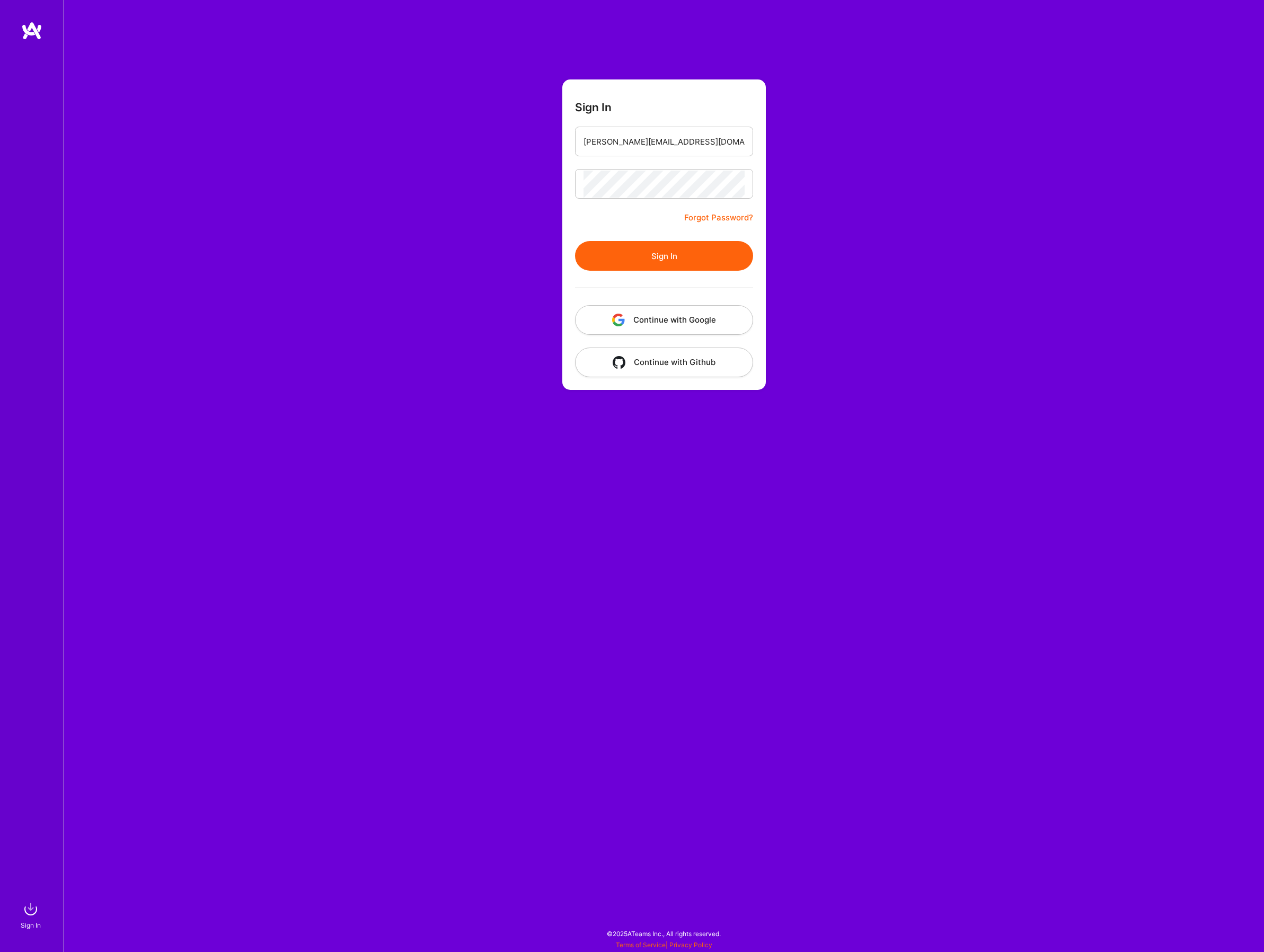
click at [677, 258] on button "Sign In" at bounding box center [665, 256] width 178 height 30
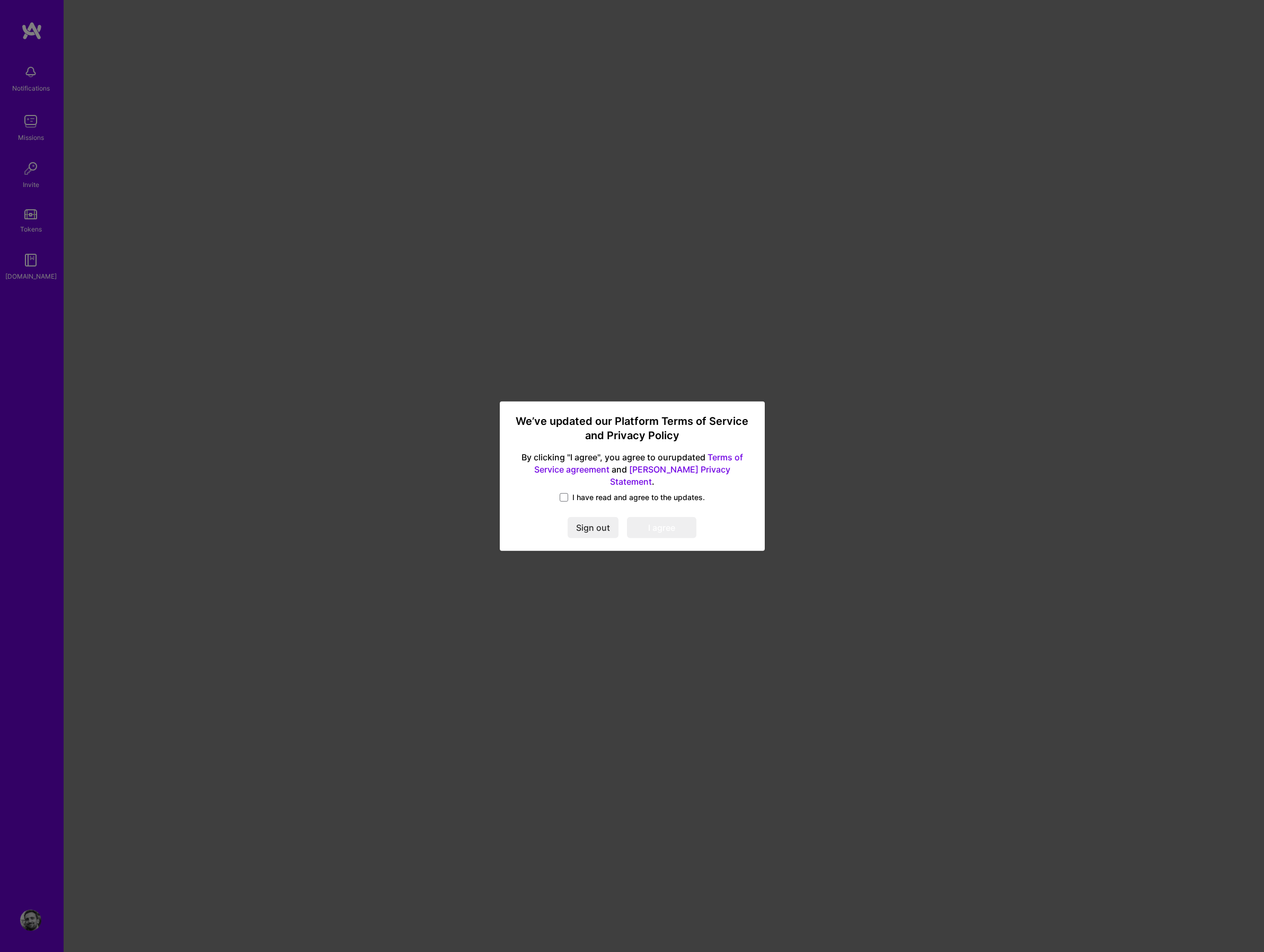
click at [574, 492] on span "I have read and agree to the updates." at bounding box center [638, 497] width 133 height 10
click at [0, 0] on input "I have read and agree to the updates." at bounding box center [0, 0] width 0 height 0
click at [668, 521] on button "I agree" at bounding box center [662, 528] width 70 height 21
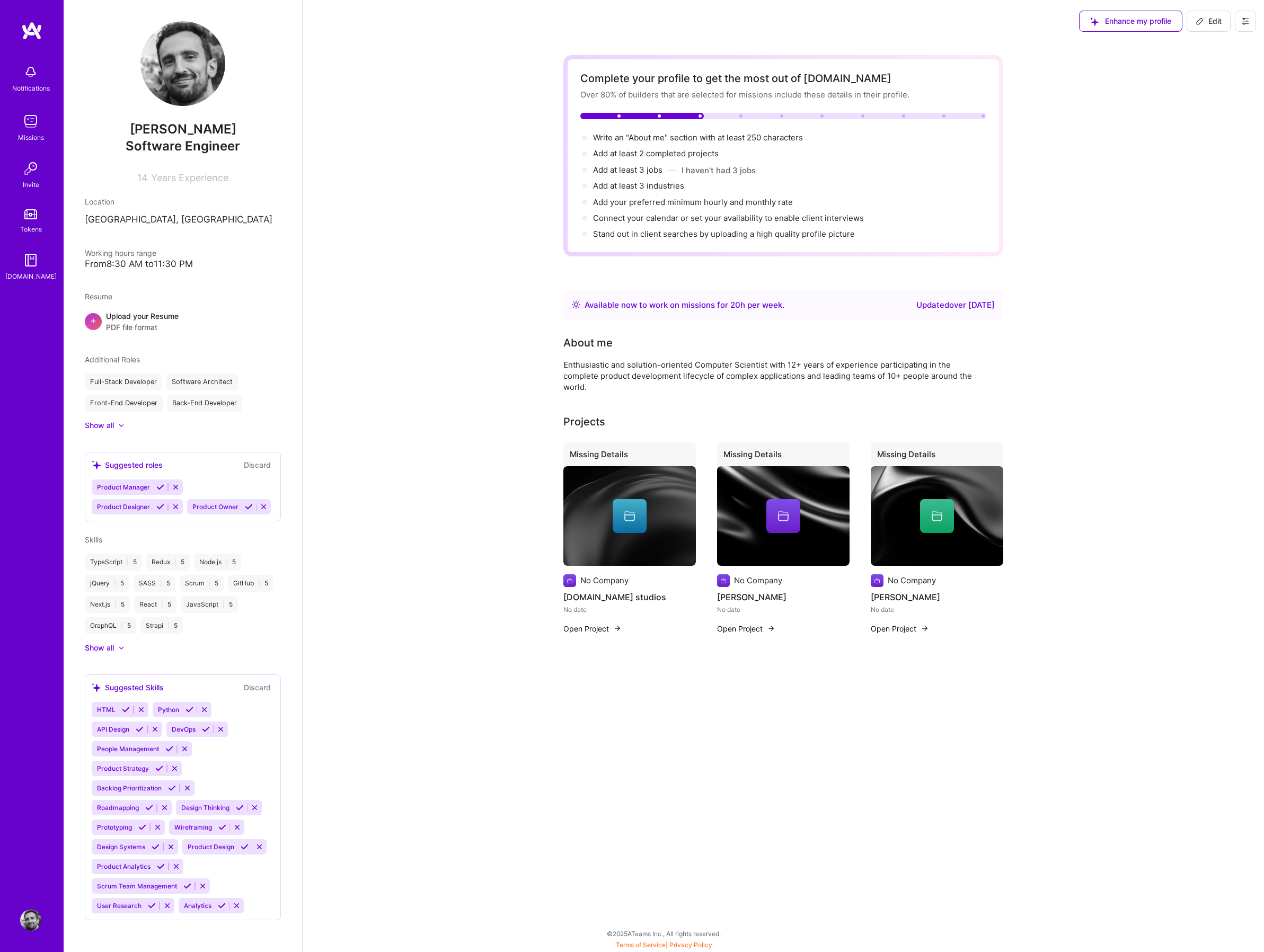
click at [206, 710] on icon at bounding box center [204, 709] width 8 height 8
click at [358, 143] on div "Complete your profile to get the most out of [DOMAIN_NAME] Over 80% of builders…" at bounding box center [783, 369] width 961 height 652
drag, startPoint x: 429, startPoint y: 111, endPoint x: 258, endPoint y: 115, distance: 171.0
click at [429, 111] on div "Complete your profile to get the most out of [DOMAIN_NAME] Over 80% of builders…" at bounding box center [783, 369] width 961 height 652
click at [30, 118] on img at bounding box center [31, 121] width 21 height 21
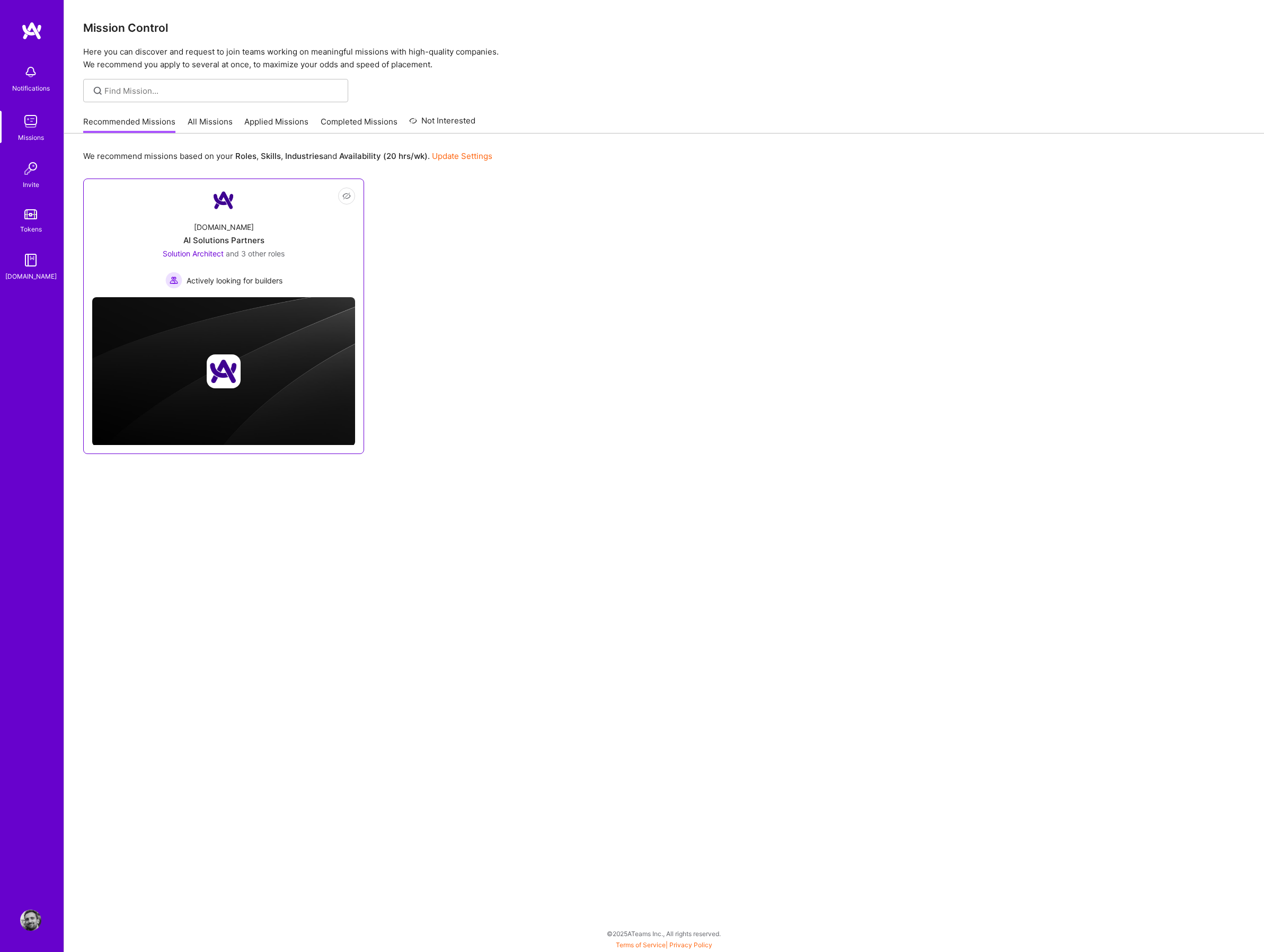
click at [297, 253] on div "[DOMAIN_NAME] AI Solutions Partners Solution Architect and 3 other roles Active…" at bounding box center [223, 250] width 263 height 76
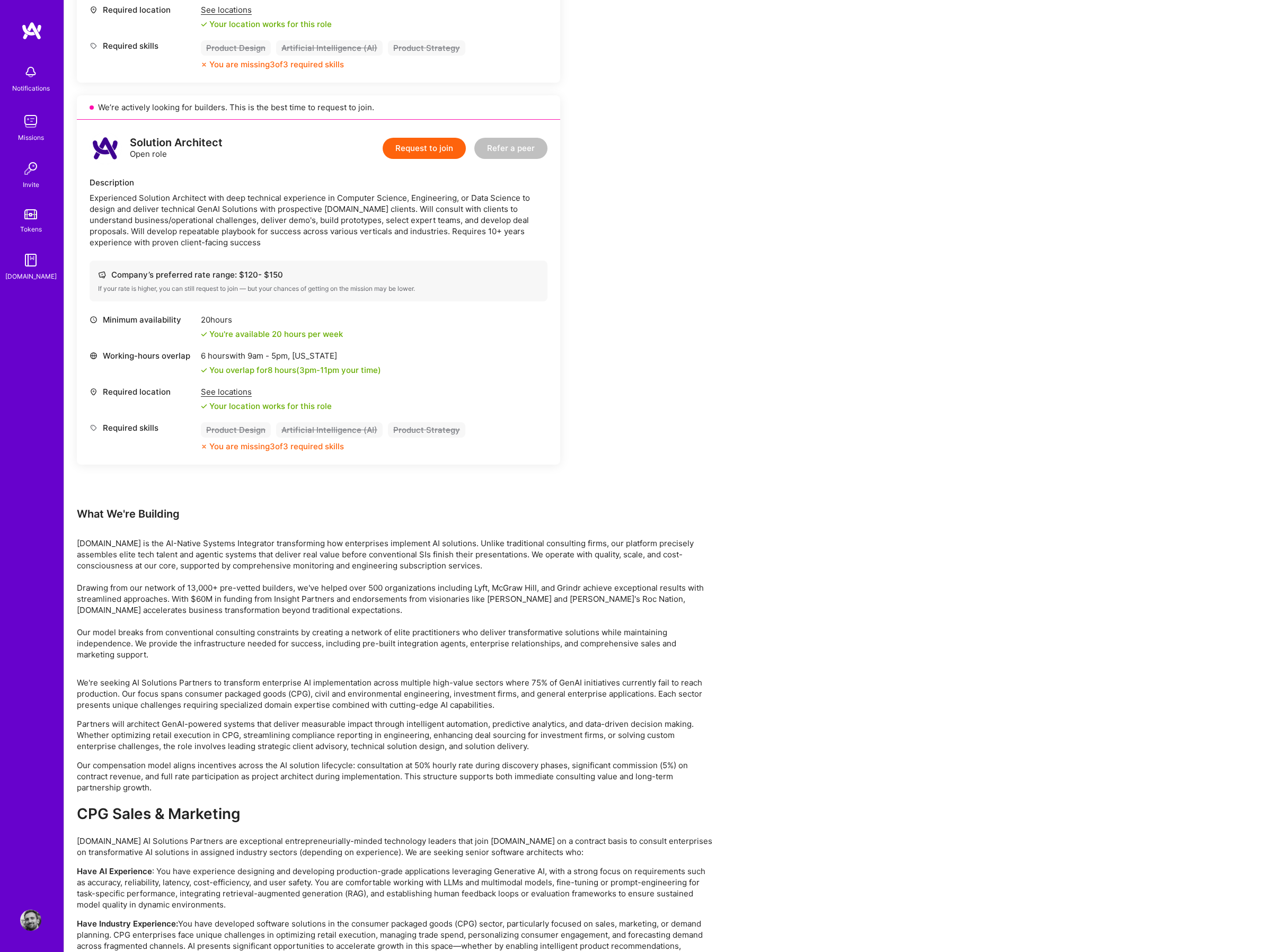
scroll to position [1280, 0]
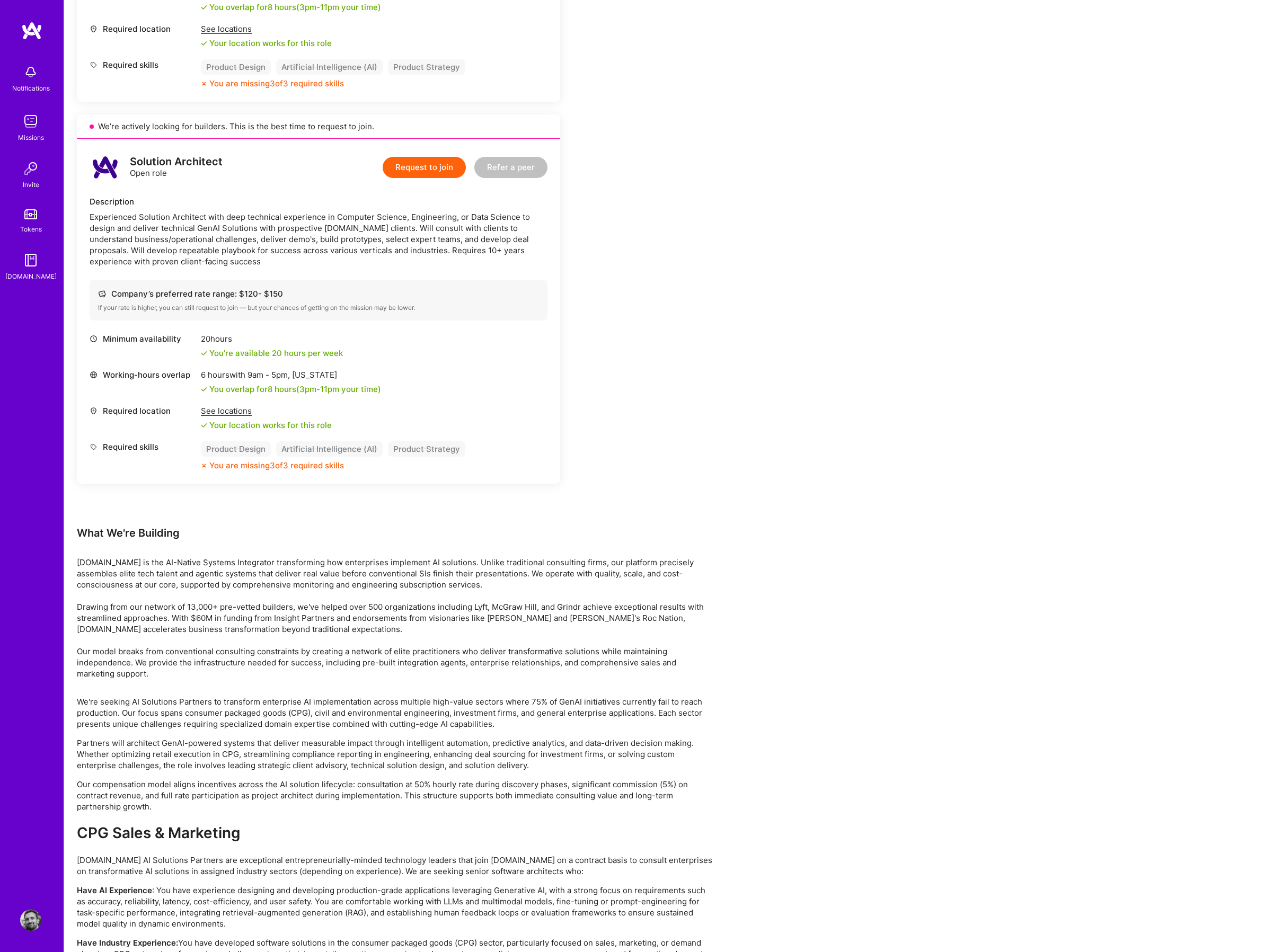
click at [220, 412] on div "See locations" at bounding box center [266, 410] width 131 height 11
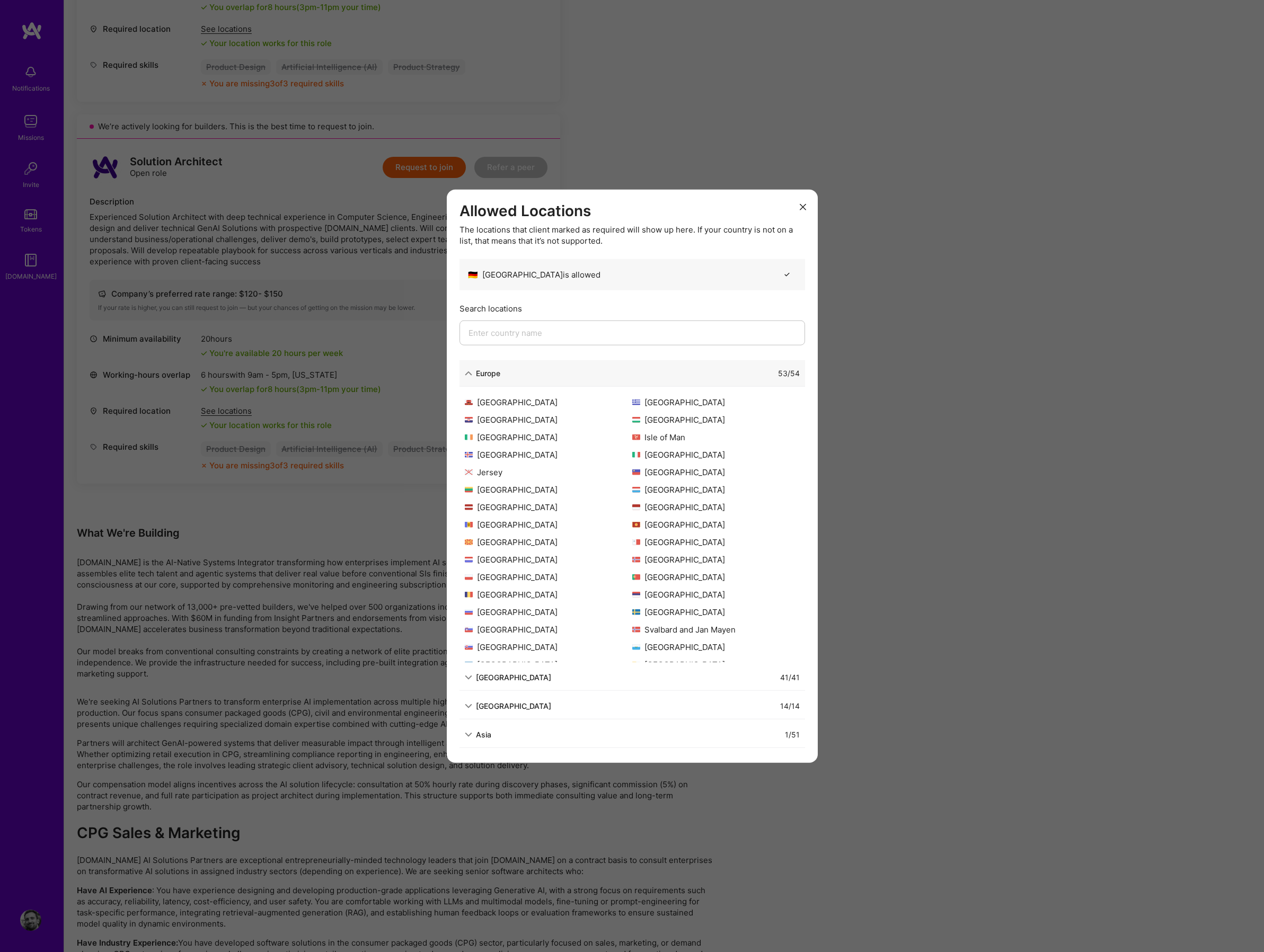
scroll to position [207, 0]
click at [943, 404] on div "Allowed Locations The locations that client marked as required will show up her…" at bounding box center [632, 476] width 1264 height 952
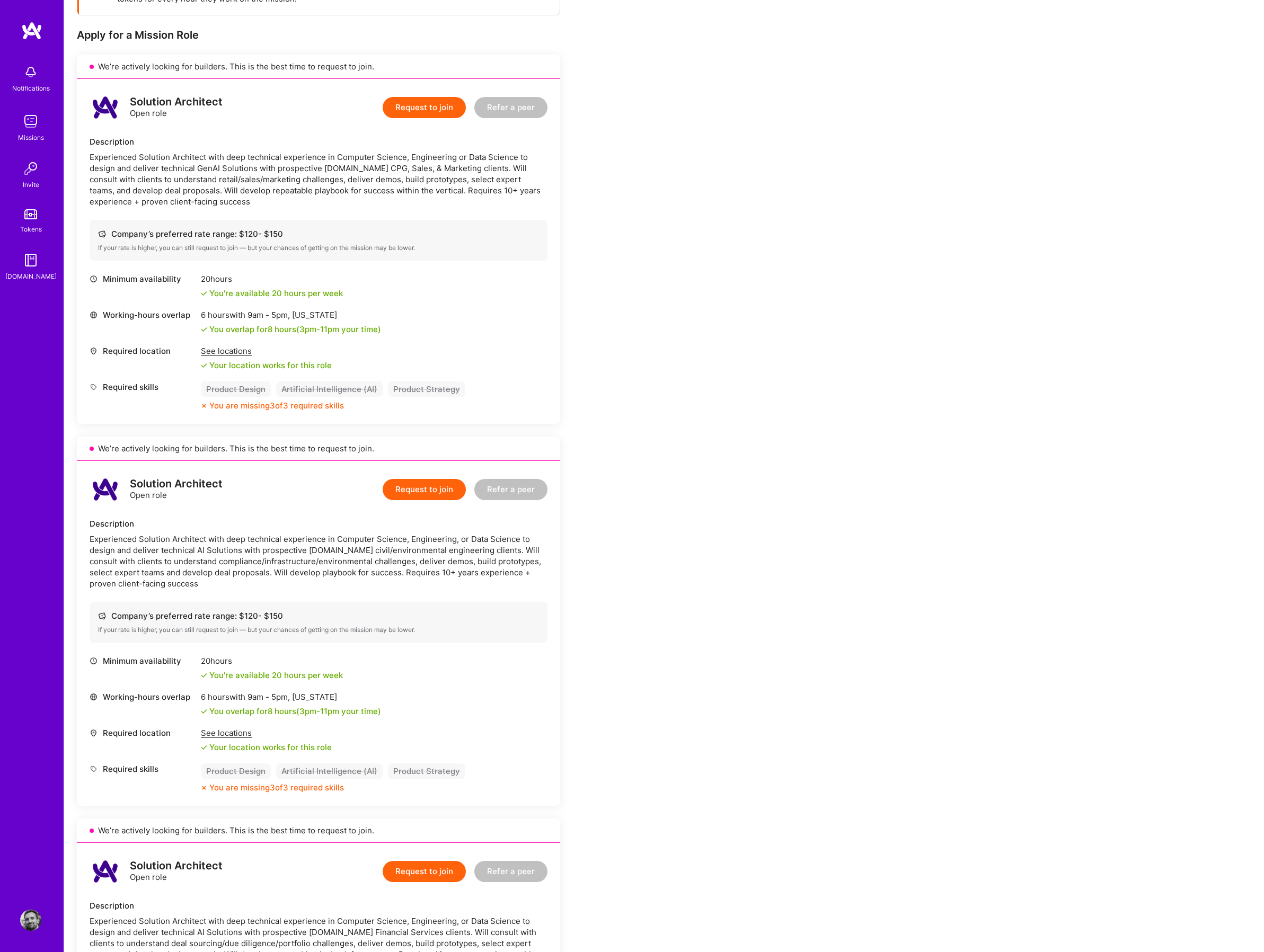
scroll to position [0, 0]
